Goal: Use online tool/utility: Utilize a website feature to perform a specific function

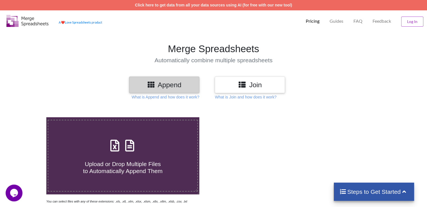
click at [168, 83] on h3 "Append" at bounding box center [164, 85] width 62 height 8
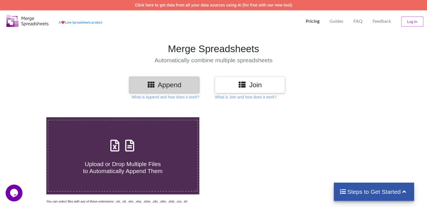
click at [230, 121] on div at bounding box center [303, 160] width 181 height 87
click at [152, 86] on icon at bounding box center [151, 84] width 8 height 7
click at [245, 80] on div "Join" at bounding box center [250, 85] width 70 height 17
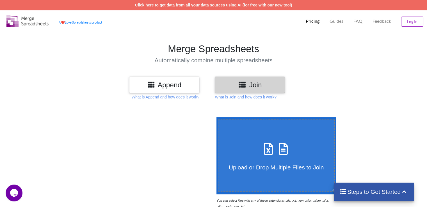
click at [267, 147] on icon at bounding box center [268, 146] width 14 height 12
click at [215, 117] on input "Upload or Drop Multiple Files to Join" at bounding box center [215, 117] width 0 height 0
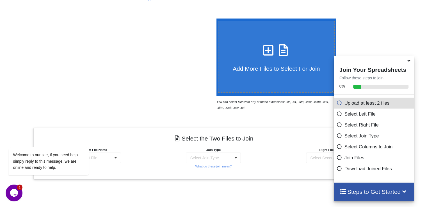
scroll to position [98, 0]
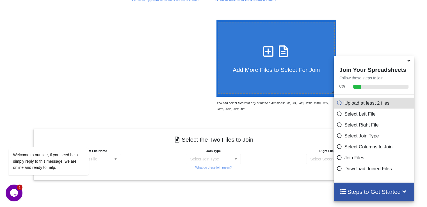
click at [265, 49] on icon at bounding box center [268, 49] width 14 height 12
click at [215, 20] on input "Add More Files to Select For Join" at bounding box center [215, 20] width 0 height 0
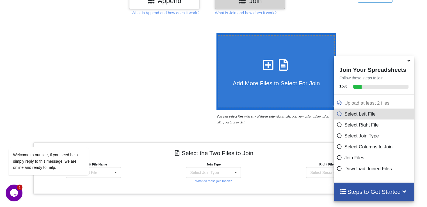
scroll to position [84, 0]
click at [263, 63] on icon at bounding box center [268, 62] width 14 height 12
click at [215, 33] on input "Add More Files to Select For Join" at bounding box center [215, 33] width 0 height 0
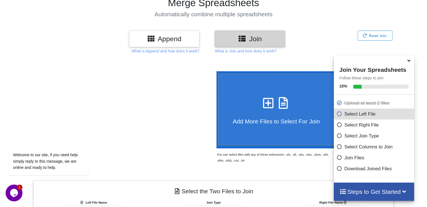
scroll to position [46, 0]
click at [266, 105] on icon at bounding box center [268, 100] width 14 height 12
click at [215, 71] on input "Add More Files to Select For Join" at bounding box center [215, 71] width 0 height 0
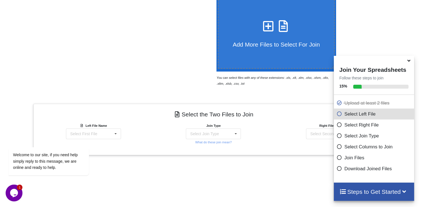
scroll to position [122, 0]
click at [263, 27] on icon at bounding box center [268, 24] width 14 height 12
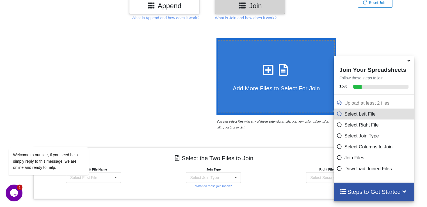
scroll to position [74, 0]
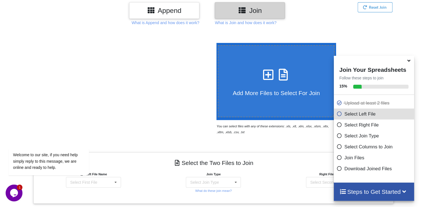
click at [266, 74] on icon at bounding box center [268, 72] width 14 height 12
click at [215, 43] on input "Add More Files to Select For Join" at bounding box center [215, 43] width 0 height 0
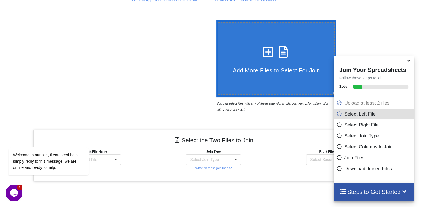
scroll to position [56, 0]
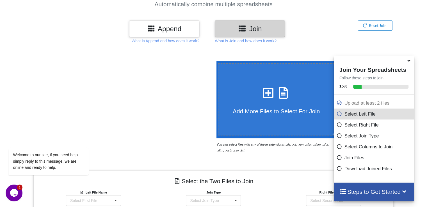
click at [266, 89] on icon at bounding box center [268, 90] width 14 height 12
click at [215, 61] on input "Add More Files to Select For Join" at bounding box center [215, 61] width 0 height 0
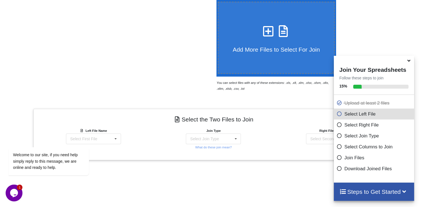
click at [265, 33] on icon at bounding box center [268, 28] width 14 height 12
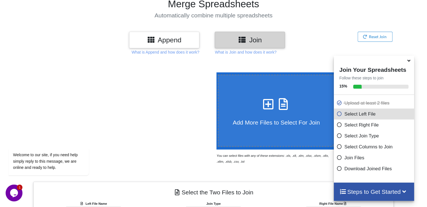
scroll to position [45, 0]
click at [265, 102] on icon at bounding box center [268, 101] width 14 height 12
click at [215, 72] on input "Add More Files to Select For Join" at bounding box center [215, 72] width 0 height 0
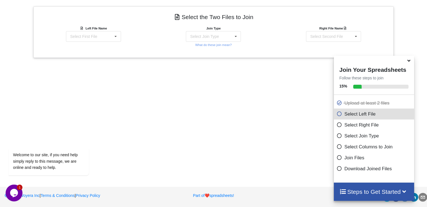
scroll to position [152, 0]
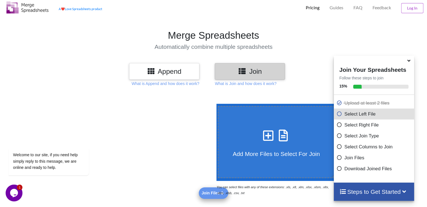
type input "C:\fakepath\Udalbakra0_6. Aug-25xlsx.xlsx"
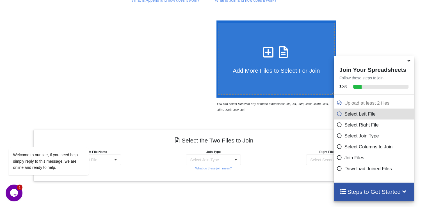
scroll to position [97, 0]
click at [266, 54] on icon at bounding box center [268, 50] width 14 height 12
click at [215, 21] on input "Add More Files to Select For Join" at bounding box center [215, 21] width 0 height 0
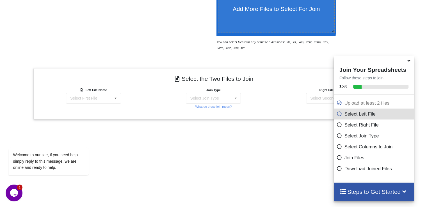
scroll to position [159, 0]
click at [116, 98] on icon at bounding box center [115, 98] width 8 height 10
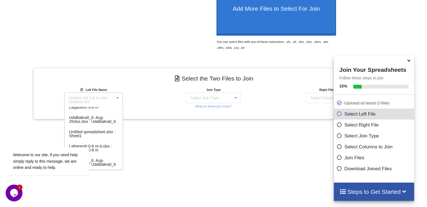
scroll to position [220, 0]
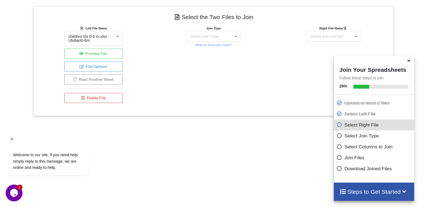
drag, startPoint x: 99, startPoint y: 100, endPoint x: 75, endPoint y: 130, distance: 38.3
click at [75, 130] on div "Welcome to our site, if you need help simply reply to this message, we are onli…" at bounding box center [56, 137] width 101 height 85
click at [235, 37] on icon at bounding box center [235, 36] width 8 height 10
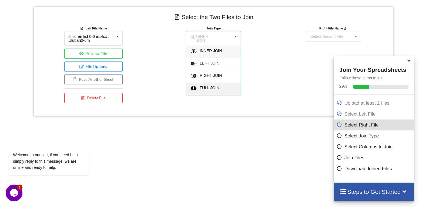
click at [215, 53] on span "FULL JOIN" at bounding box center [211, 51] width 22 height 4
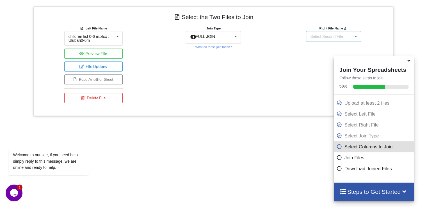
click at [357, 34] on icon at bounding box center [355, 36] width 8 height 10
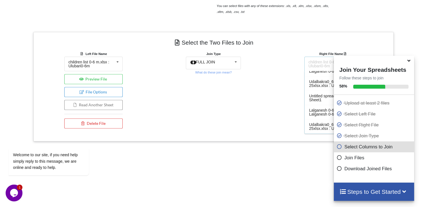
scroll to position [196, 0]
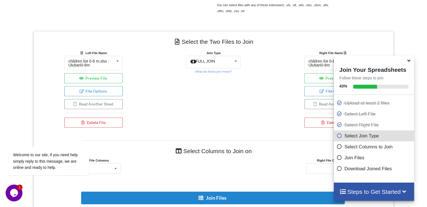
click at [218, 156] on div "Add More Files to Select For Join You can select files with any of these extens…" at bounding box center [213, 121] width 427 height 422
click at [118, 58] on icon at bounding box center [117, 61] width 8 height 10
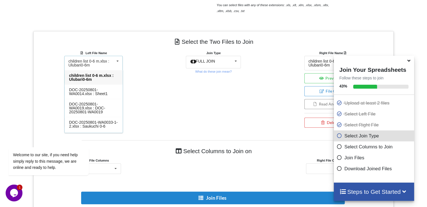
click at [98, 79] on div "children list 0-6 m.xlsx : Ulubari0-6m" at bounding box center [94, 77] width 58 height 14
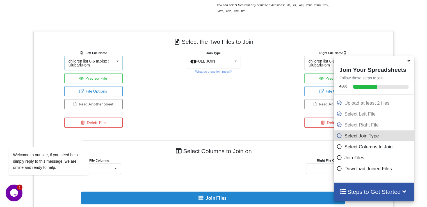
click at [121, 60] on icon at bounding box center [117, 61] width 8 height 10
click at [237, 61] on icon at bounding box center [235, 61] width 8 height 10
click at [117, 60] on icon at bounding box center [117, 61] width 8 height 10
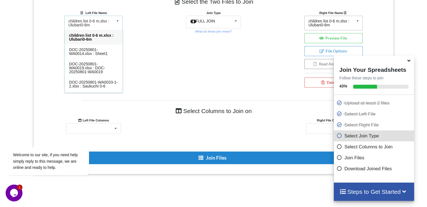
scroll to position [248, 0]
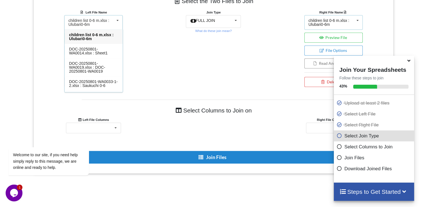
click at [357, 20] on icon at bounding box center [357, 20] width 8 height 10
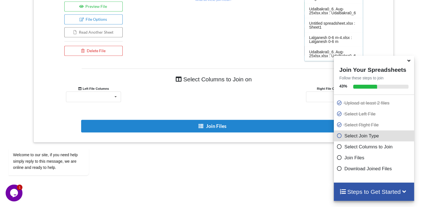
scroll to position [278, 0]
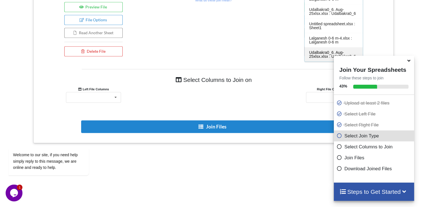
click at [318, 53] on span "Udalbakra0_6. Aug-25xlsx.xlsx : Udalbakra0_6" at bounding box center [332, 54] width 47 height 8
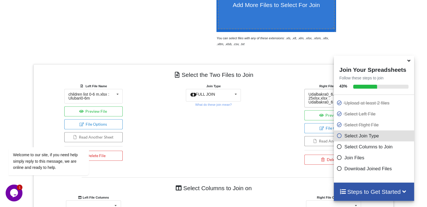
scroll to position [162, 0]
click at [238, 95] on icon at bounding box center [235, 95] width 8 height 10
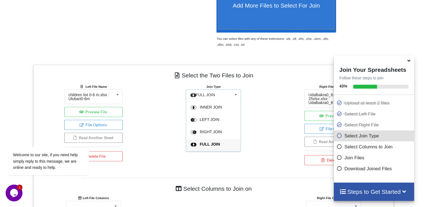
click at [219, 144] on div "FULL JOIN" at bounding box center [217, 145] width 34 height 6
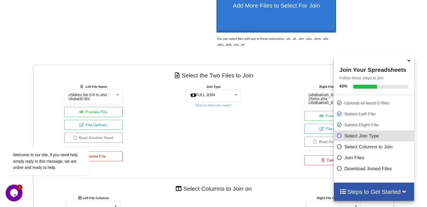
click at [336, 136] on icon at bounding box center [339, 134] width 6 height 5
click at [337, 148] on icon at bounding box center [339, 145] width 6 height 5
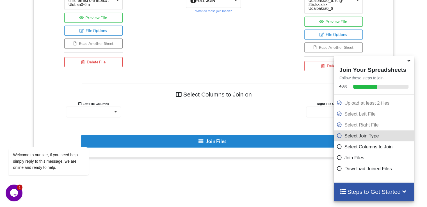
scroll to position [272, 0]
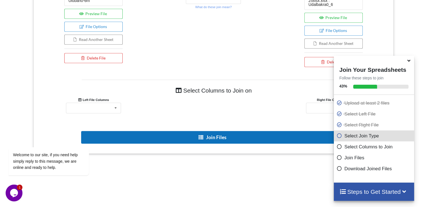
click at [214, 134] on button "Join Files" at bounding box center [212, 137] width 263 height 13
